Goal: Transaction & Acquisition: Purchase product/service

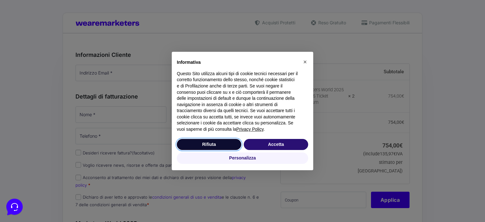
click at [220, 142] on button "Rifiuta" at bounding box center [209, 144] width 64 height 11
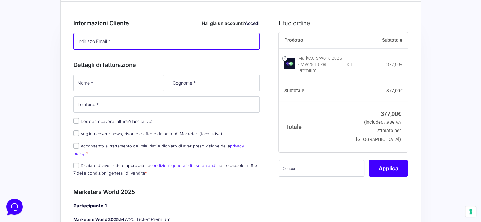
click at [118, 40] on input "Indirizzo Email *" at bounding box center [166, 41] width 186 height 16
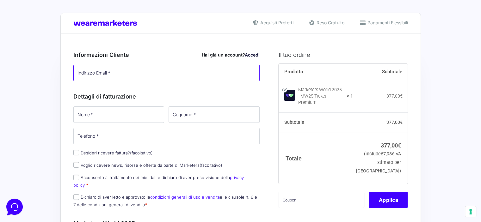
click at [110, 71] on input "Indirizzo Email *" at bounding box center [166, 73] width 186 height 16
type input "[EMAIL_ADDRESS][DOMAIN_NAME]"
type input "Matteo"
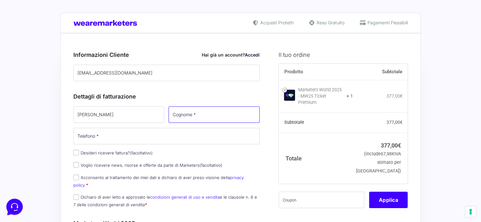
type input "Nativo"
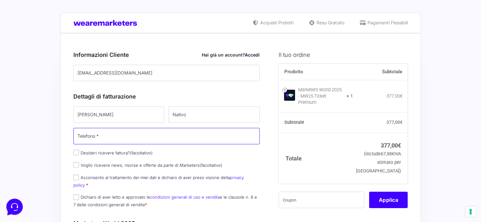
type input "[PHONE_NUMBER]"
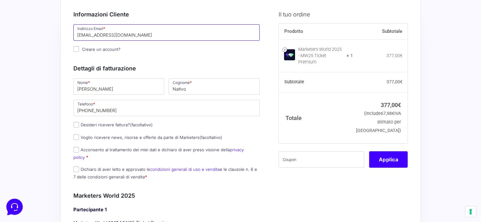
scroll to position [32, 0]
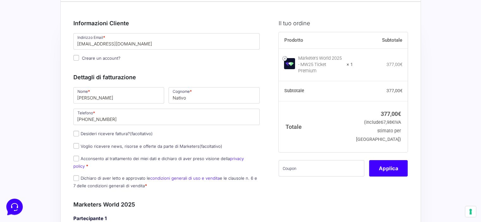
click at [103, 132] on label "Desideri ricevere fattura? (facoltativo)" at bounding box center [112, 133] width 79 height 5
click at [79, 132] on input "Desideri ricevere fattura? (facoltativo)" at bounding box center [76, 134] width 6 height 6
checkbox input "true"
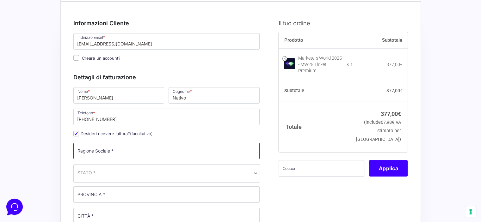
click at [106, 149] on input "Ragione Sociale *" at bounding box center [166, 151] width 186 height 16
type input "NANO LABS S.R.L."
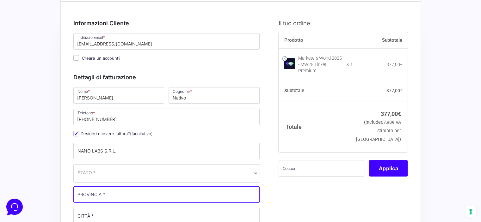
type input "[GEOGRAPHIC_DATA]"
type input "12 Vico Monteleone"
type input "80134"
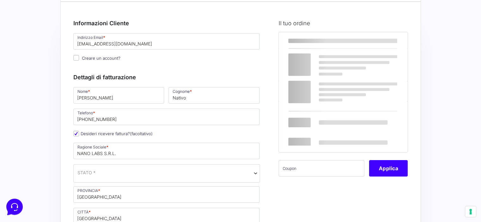
click at [90, 176] on span "STATO *" at bounding box center [166, 173] width 186 height 18
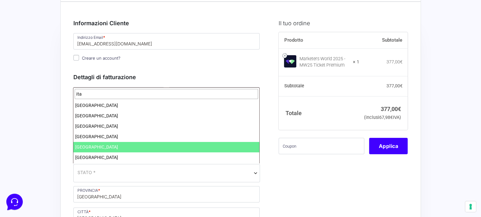
type input "ita"
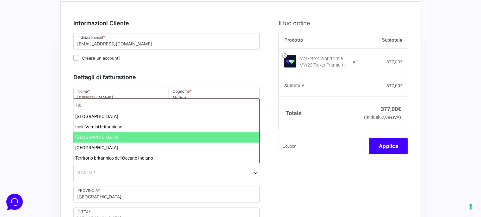
select select "IT"
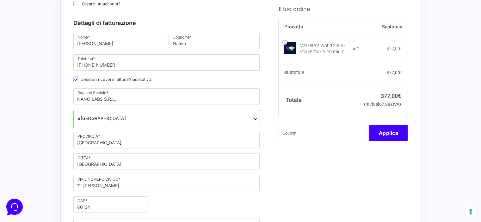
scroll to position [95, 0]
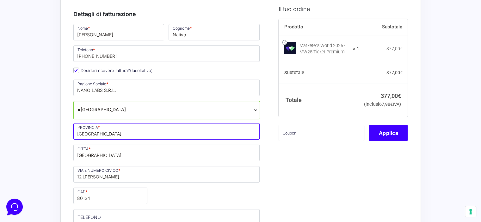
click at [104, 132] on input "[GEOGRAPHIC_DATA]" at bounding box center [166, 131] width 186 height 16
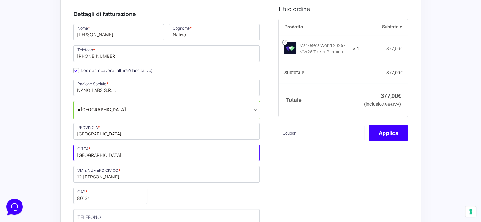
click at [109, 154] on input "[GEOGRAPHIC_DATA]" at bounding box center [166, 153] width 186 height 16
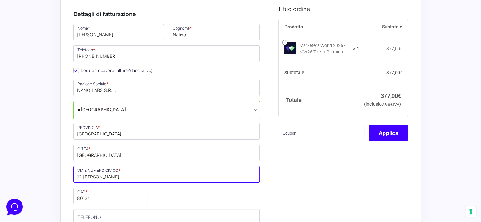
click at [121, 176] on input "12 Vico Monteleone" at bounding box center [166, 174] width 186 height 16
drag, startPoint x: 82, startPoint y: 177, endPoint x: 76, endPoint y: 176, distance: 7.0
click at [76, 176] on input "12 Vico Monteleone" at bounding box center [166, 174] width 186 height 16
click at [120, 174] on input "Vico Monteleone" at bounding box center [166, 174] width 186 height 16
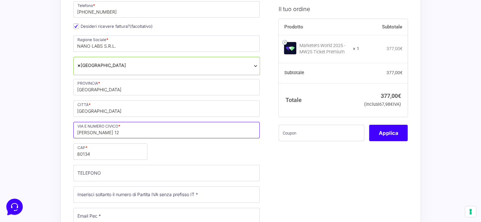
scroll to position [158, 0]
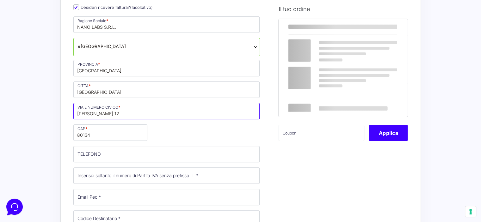
type input "[PERSON_NAME] 12"
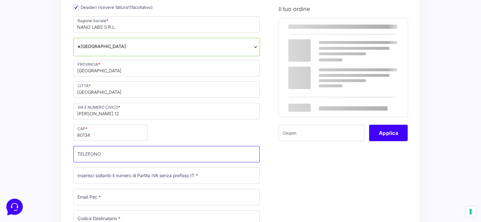
click at [94, 153] on input "TELEFONO (facoltativo)" at bounding box center [166, 154] width 186 height 16
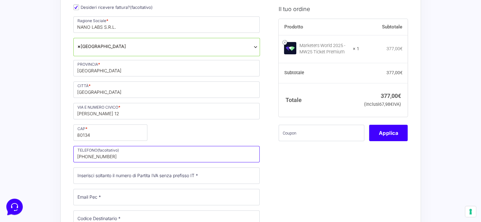
type input "+39 338 6311076"
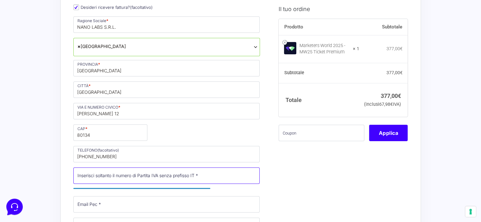
click at [132, 175] on input "Partita Iva *" at bounding box center [166, 175] width 186 height 16
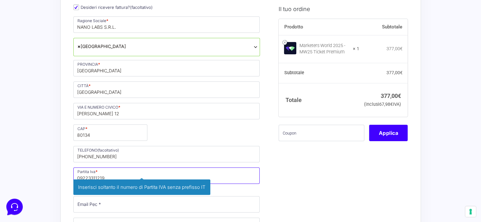
type input "09223311219"
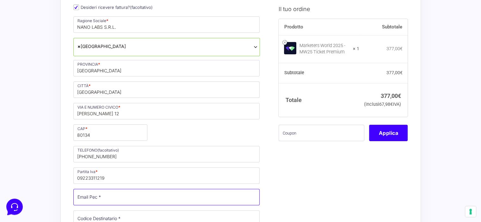
click at [131, 198] on input "Email Pec *" at bounding box center [166, 197] width 186 height 16
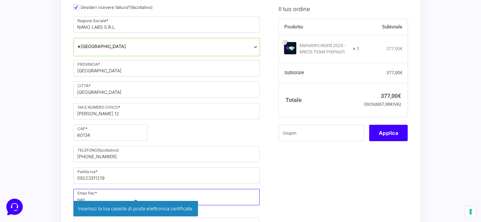
type input "[EMAIL_ADDRESS][DOMAIN_NAME]"
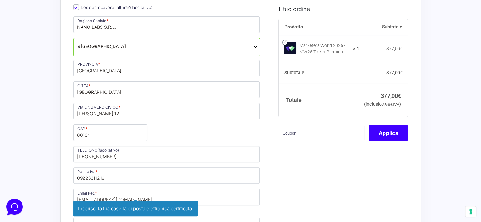
type input "Gianluca"
type input "Nativo"
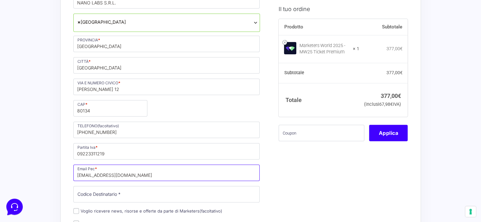
scroll to position [253, 0]
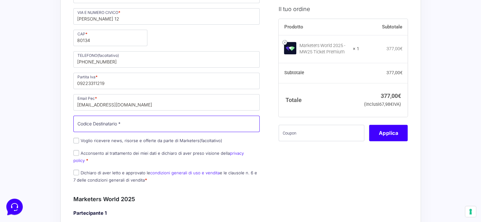
click at [121, 120] on input "Codice Destinatario *" at bounding box center [166, 124] width 186 height 16
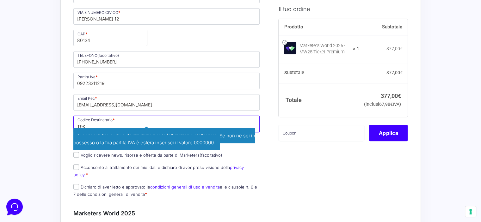
drag, startPoint x: 91, startPoint y: 121, endPoint x: 70, endPoint y: 120, distance: 21.5
click at [70, 120] on div "Riepilogo Ordine 377,00 € Prodotto Subtotale Marketers World 2025 - MW25 Ticket…" at bounding box center [240, 225] width 360 height 890
paste input "4ZHO"
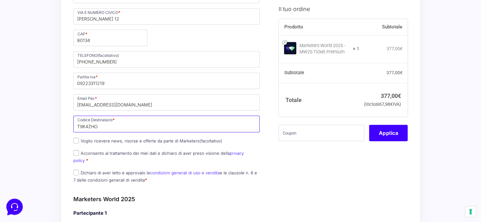
type input "T9K4ZHO"
click at [76, 152] on input "Acconsento al trattamento dei miei dati e dichiaro di aver preso visione della …" at bounding box center [76, 153] width 6 height 6
checkbox input "true"
click at [75, 170] on input "Dichiaro di aver letto e approvato le condizioni generali di uso e vendita e le…" at bounding box center [76, 173] width 6 height 6
checkbox input "true"
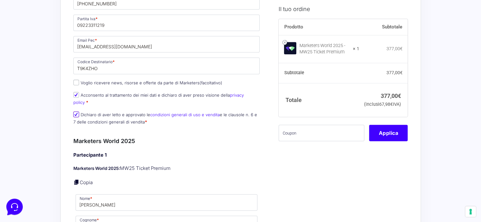
scroll to position [348, 0]
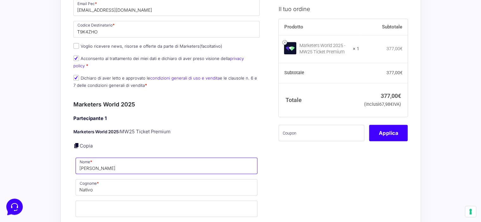
drag, startPoint x: 106, startPoint y: 160, endPoint x: 77, endPoint y: 157, distance: 29.5
click at [77, 158] on input "Gianluca" at bounding box center [167, 166] width 182 height 16
type input "Matteo"
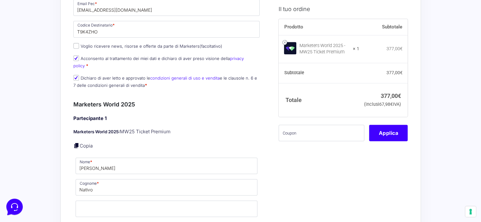
click at [56, 105] on div "Acquisti Protetti Reso Gratuito Pagamenti Flessibili Riepilogo Ordine 377,00 € …" at bounding box center [240, 122] width 481 height 941
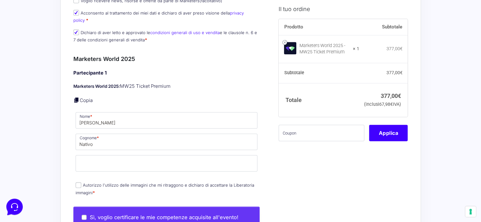
scroll to position [442, 0]
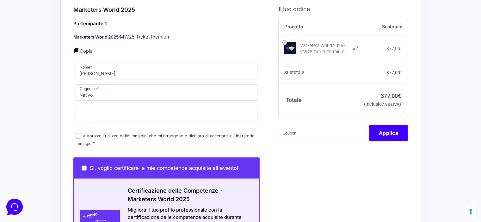
click at [78, 133] on input "Autorizzo l'utilizzo delle immagini che mi ritraggono e dichiaro di accettare l…" at bounding box center [79, 136] width 6 height 6
checkbox input "true"
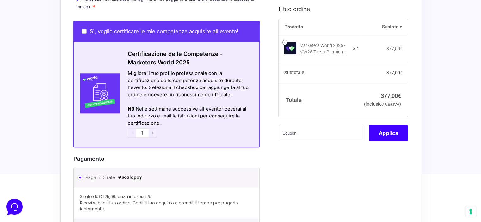
scroll to position [569, 0]
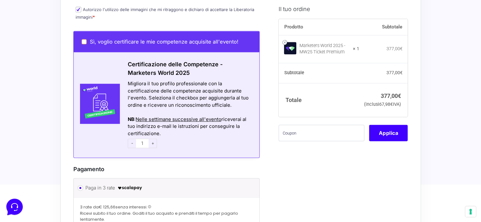
click at [83, 39] on input "Sì, voglio certificare le mie competenze acquisite all'evento!" at bounding box center [84, 41] width 5 height 5
checkbox input "true"
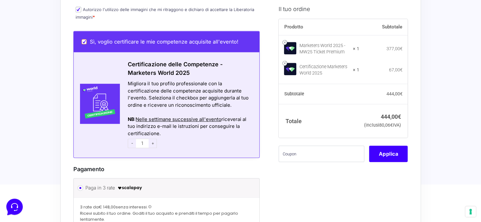
click at [84, 39] on input "Sì, voglio certificare le mie competenze acquisite all'evento!" at bounding box center [84, 41] width 5 height 5
checkbox input "false"
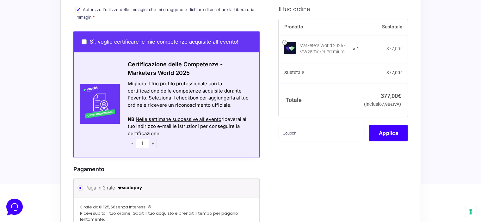
drag, startPoint x: 140, startPoint y: 71, endPoint x: 207, endPoint y: 75, distance: 66.5
drag, startPoint x: 232, startPoint y: 110, endPoint x: 240, endPoint y: 111, distance: 8.2
click at [240, 116] on div "NB : Nelle settimane successive all'evento riceverai al tuo indirizzo e-mail le…" at bounding box center [190, 126] width 124 height 21
click at [222, 123] on div "NB : Nelle settimane successive all'evento riceverai al tuo indirizzo e-mail le…" at bounding box center [190, 126] width 124 height 21
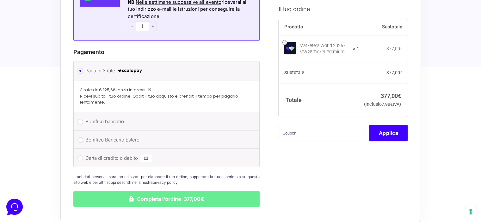
scroll to position [695, 0]
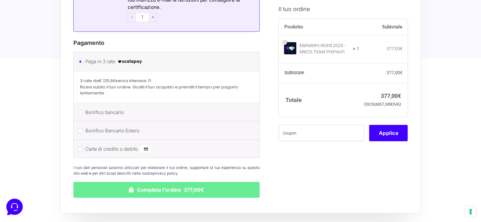
click at [103, 144] on label "Carta di credito o debito" at bounding box center [165, 148] width 160 height 9
click at [83, 146] on input "Carta di credito o debito" at bounding box center [80, 149] width 6 height 6
radio input "true"
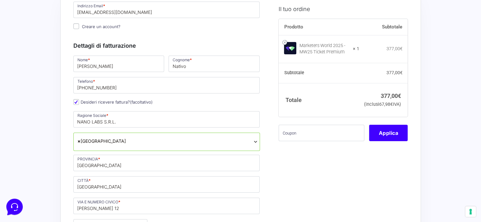
scroll to position [32, 0]
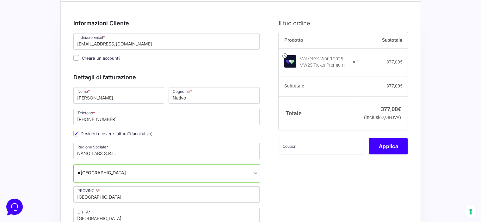
click at [103, 59] on span "Creare un account?" at bounding box center [101, 58] width 39 height 5
click at [79, 59] on input "Creare un account?" at bounding box center [76, 58] width 6 height 6
checkbox input "true"
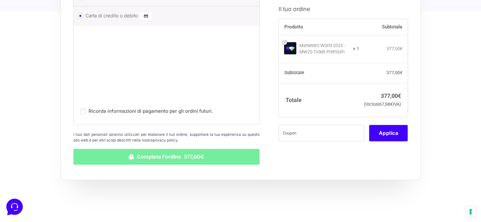
scroll to position [817, 0]
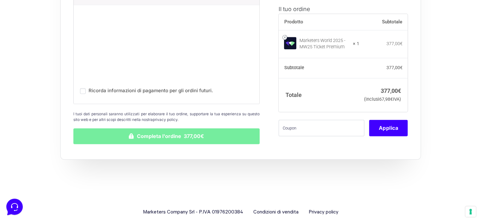
click at [131, 128] on button "Completa l'ordine 377,00€" at bounding box center [166, 136] width 186 height 16
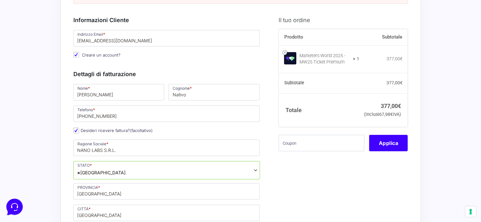
scroll to position [11, 0]
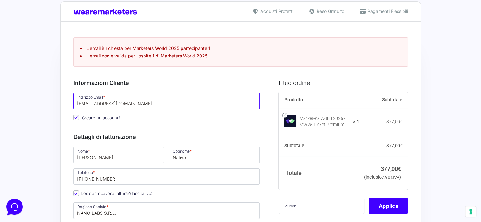
click at [149, 102] on input "[EMAIL_ADDRESS][DOMAIN_NAME]" at bounding box center [166, 101] width 186 height 16
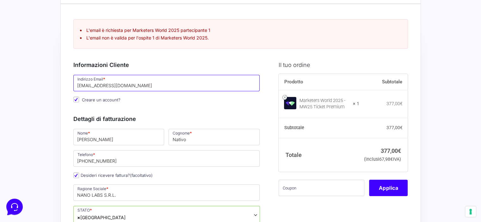
scroll to position [43, 0]
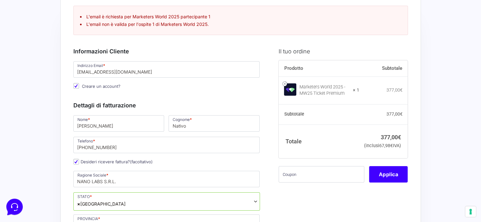
drag, startPoint x: 112, startPoint y: 16, endPoint x: 210, endPoint y: 16, distance: 98.0
click at [210, 16] on li "L'email è richiesta per Marketers World 2025 partecipante 1" at bounding box center [240, 16] width 321 height 7
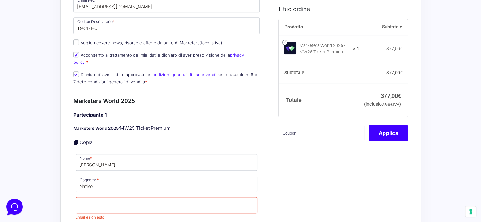
scroll to position [422, 0]
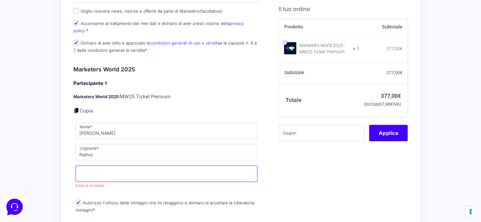
click at [97, 166] on input "Email *" at bounding box center [167, 174] width 182 height 16
type input "[EMAIL_ADDRESS][DOMAIN_NAME]"
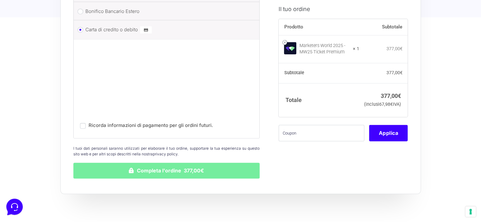
scroll to position [814, 0]
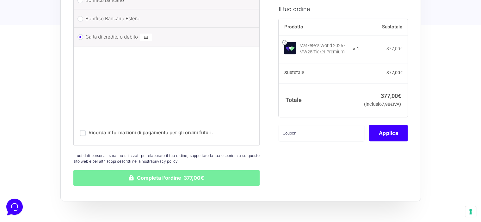
click at [153, 170] on button "Completa l'ordine 377,00€" at bounding box center [166, 178] width 186 height 16
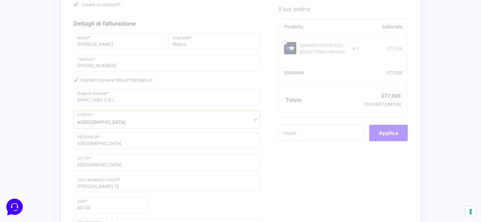
scroll to position [158, 0]
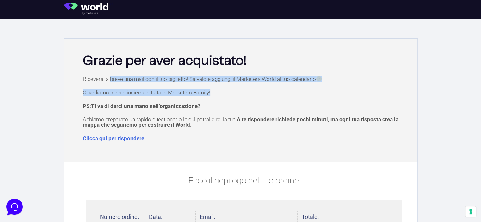
drag, startPoint x: 142, startPoint y: 80, endPoint x: 259, endPoint y: 91, distance: 117.5
click at [259, 91] on div "Riceverai a breve una mail con il tuo biglietto! Salvalo e aggiungi il Marketer…" at bounding box center [240, 117] width 347 height 82
click at [249, 95] on p "Ci vediamo in sala insieme a tutta la Marketers Family!" at bounding box center [244, 92] width 322 height 5
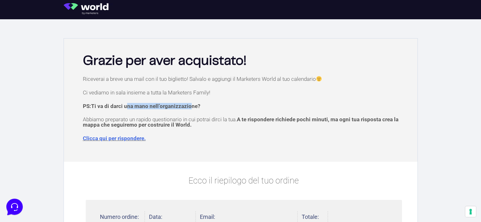
drag, startPoint x: 129, startPoint y: 105, endPoint x: 188, endPoint y: 106, distance: 59.1
click at [188, 106] on span "Ti va di darci una mano nell’organizzazione?" at bounding box center [145, 106] width 109 height 6
click at [128, 115] on div "Riceverai a breve una mail con il tuo biglietto! Salvalo e aggiungi il Marketer…" at bounding box center [240, 117] width 347 height 82
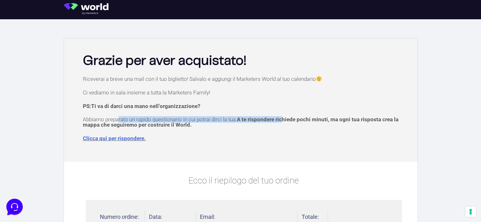
drag, startPoint x: 122, startPoint y: 119, endPoint x: 286, endPoint y: 120, distance: 164.0
click at [284, 120] on p "Abbiamo preparato un rapido questionario in cui potrai dirci la tua. A te rispo…" at bounding box center [244, 122] width 322 height 11
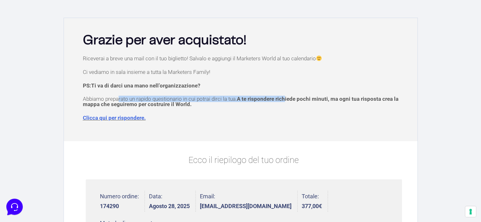
scroll to position [32, 0]
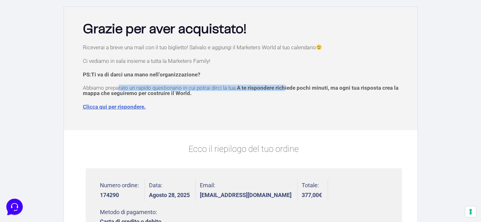
click at [119, 109] on link "Clicca qui per rispondere." at bounding box center [114, 107] width 63 height 6
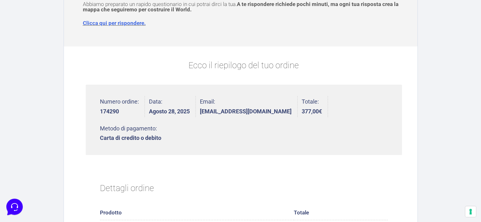
scroll to position [126, 0]
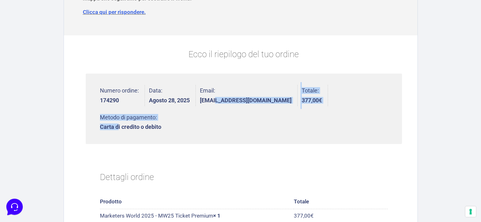
drag, startPoint x: 223, startPoint y: 97, endPoint x: 342, endPoint y: 101, distance: 118.9
click at [341, 101] on ul "Numero ordine: 174290 Data: [DATE] Email: [EMAIL_ADDRESS][DOMAIN_NAME] Totale: …" at bounding box center [244, 109] width 316 height 70
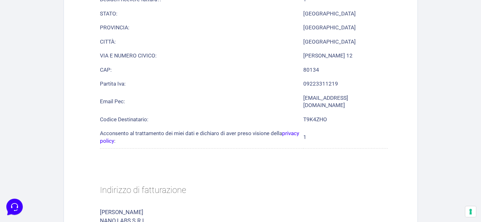
scroll to position [0, 0]
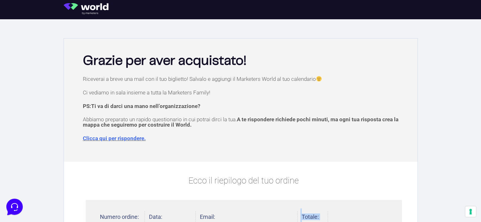
click at [100, 4] on img at bounding box center [88, 8] width 49 height 11
